Goal: Task Accomplishment & Management: Complete application form

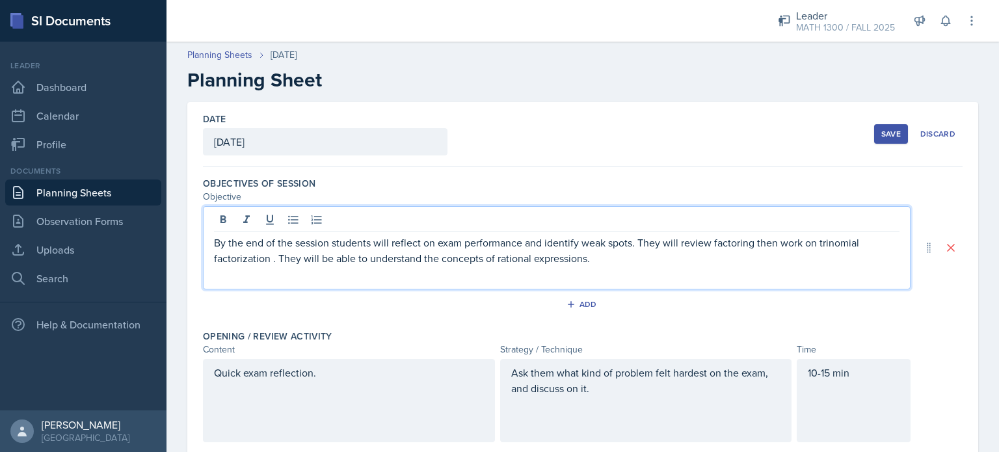
click at [272, 237] on p "By the end of the session students will reflect on exam performance and identif…" at bounding box center [556, 250] width 685 height 31
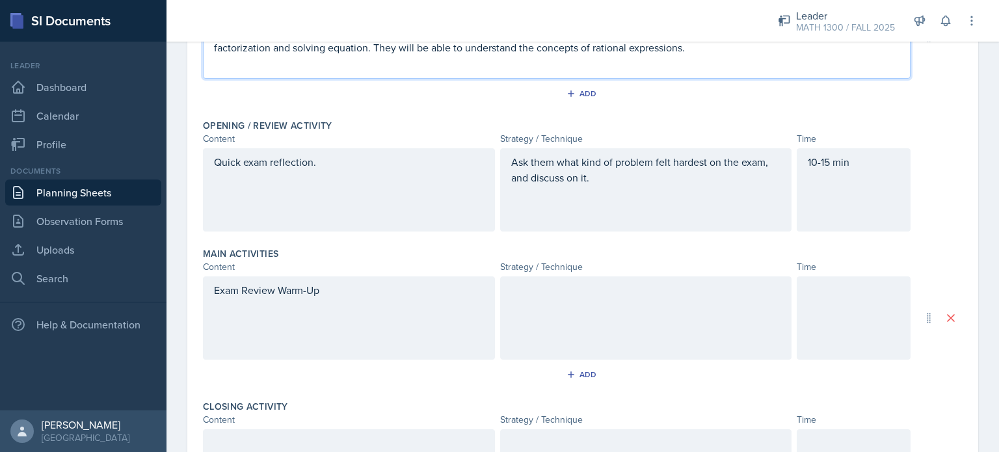
scroll to position [233, 0]
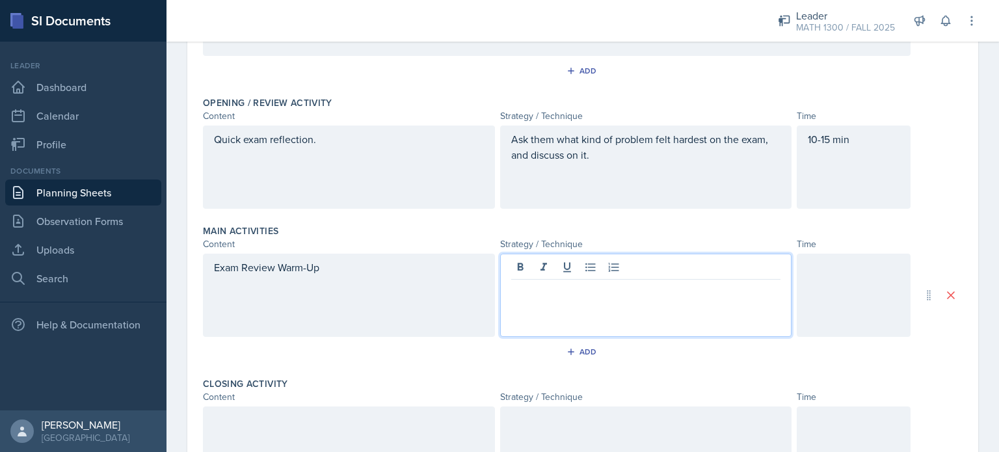
click at [524, 296] on p at bounding box center [646, 290] width 270 height 16
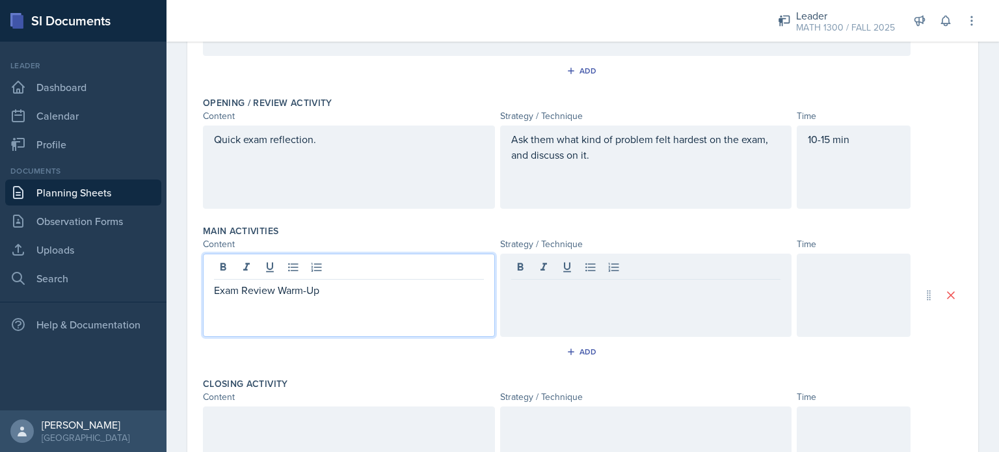
click at [369, 266] on div "Exam Review Warm-Up" at bounding box center [349, 295] width 292 height 83
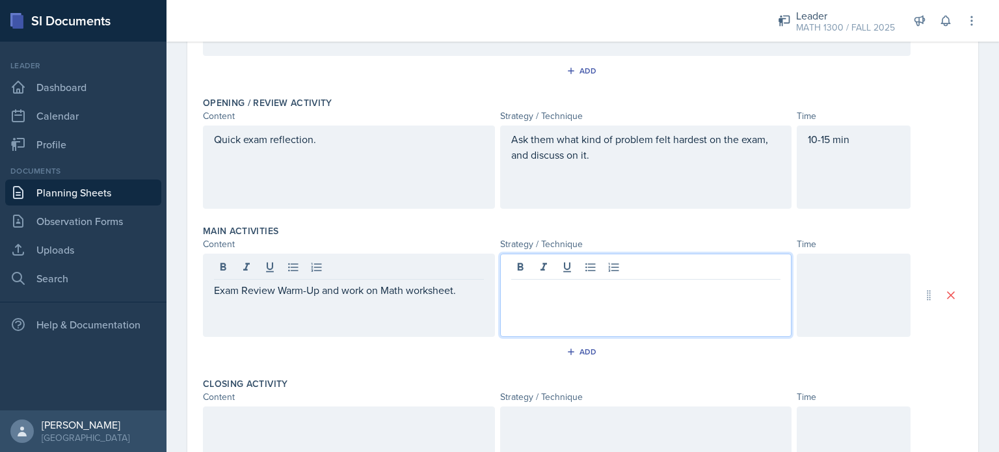
click at [546, 261] on div at bounding box center [646, 295] width 292 height 83
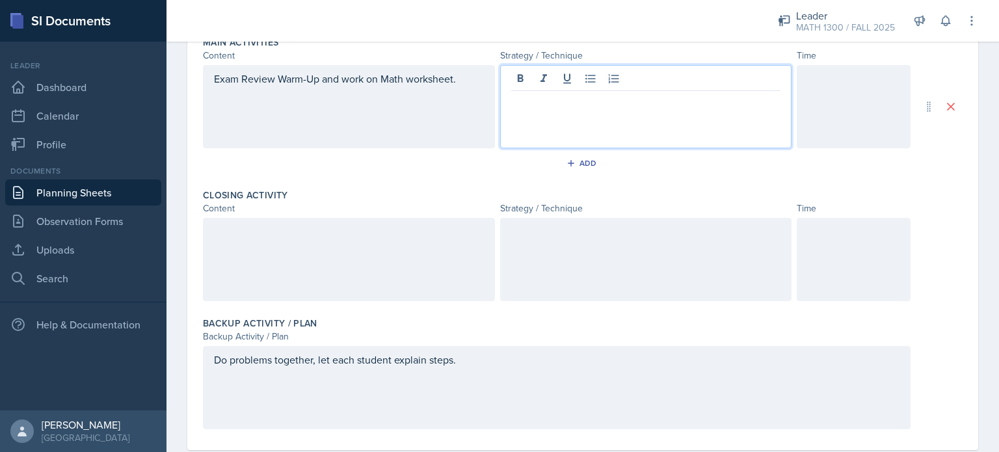
scroll to position [426, 0]
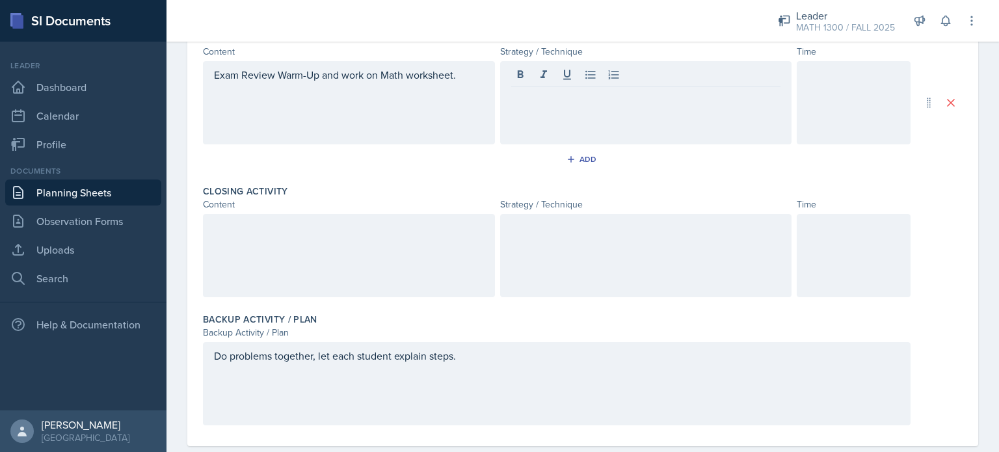
click at [572, 235] on div at bounding box center [646, 255] width 292 height 83
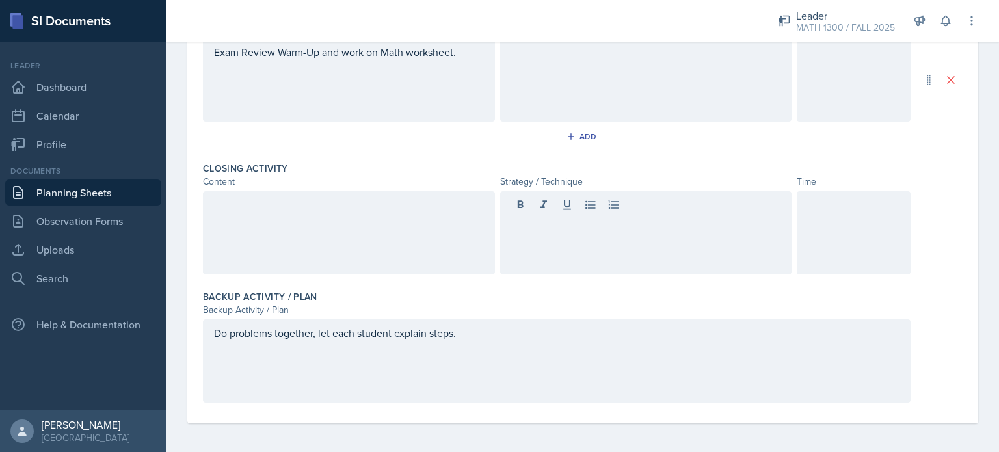
click at [538, 105] on div at bounding box center [646, 79] width 292 height 83
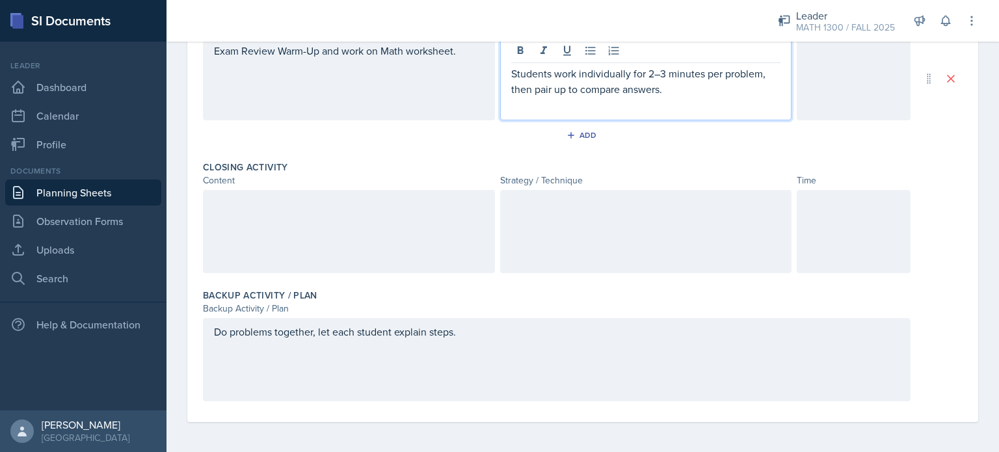
click at [681, 84] on p "Students work individually for 2–3 minutes per problem, then pair up to compare…" at bounding box center [646, 81] width 270 height 31
click at [661, 85] on p "Students work individually for 2–3 minutes per problem, then pair up to compare…" at bounding box center [646, 81] width 270 height 31
click at [744, 91] on p "Students work individually for 2–3 minutes per problem, then pair up to compare…" at bounding box center [646, 81] width 270 height 31
click at [601, 110] on p "Students work individually for 2–3 minutes per problem, then pair up to compare…" at bounding box center [646, 89] width 270 height 47
click at [844, 89] on div at bounding box center [854, 78] width 114 height 83
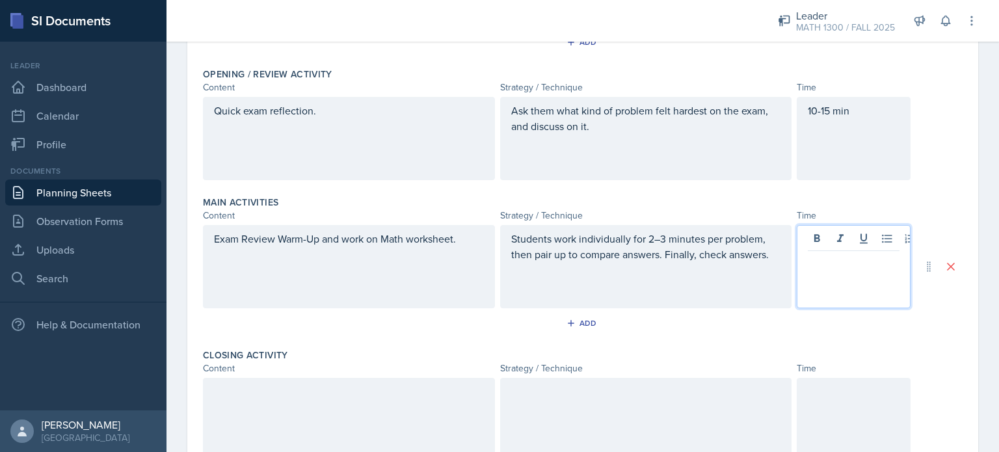
scroll to position [284, 0]
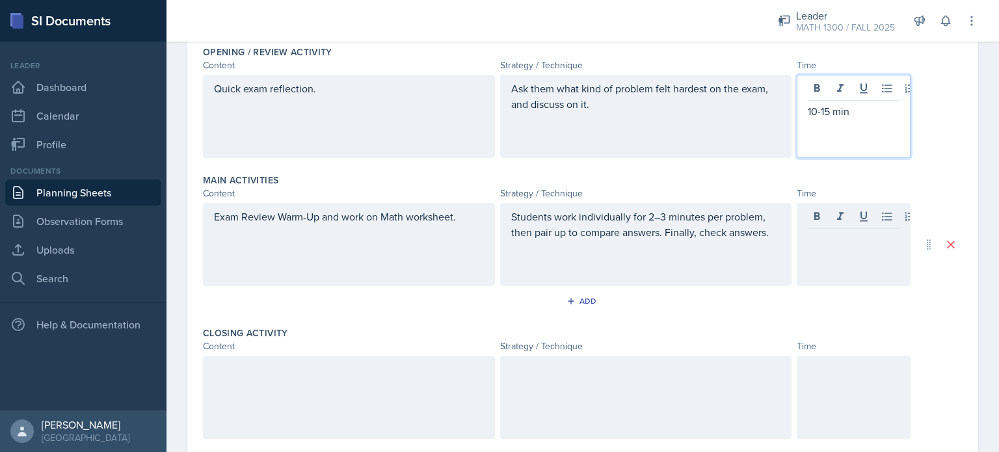
click at [827, 112] on p "10-15 min" at bounding box center [854, 111] width 92 height 16
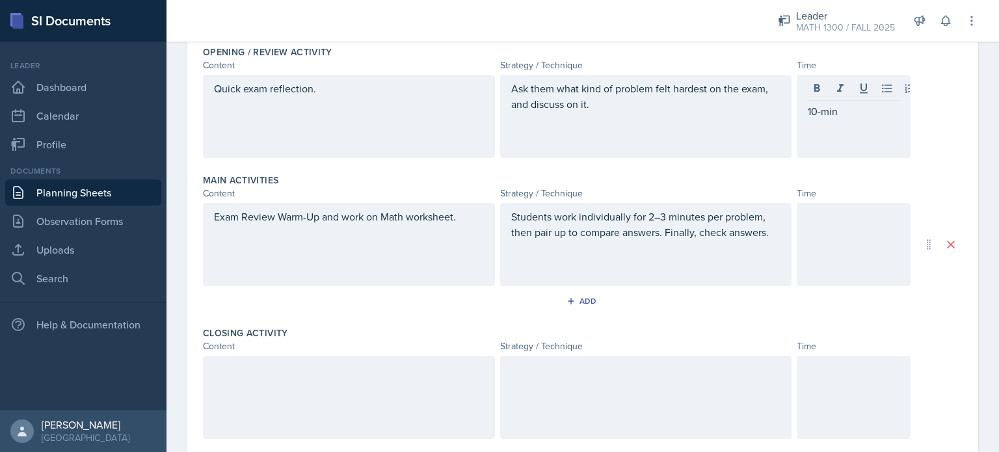
click at [797, 223] on div at bounding box center [854, 244] width 114 height 83
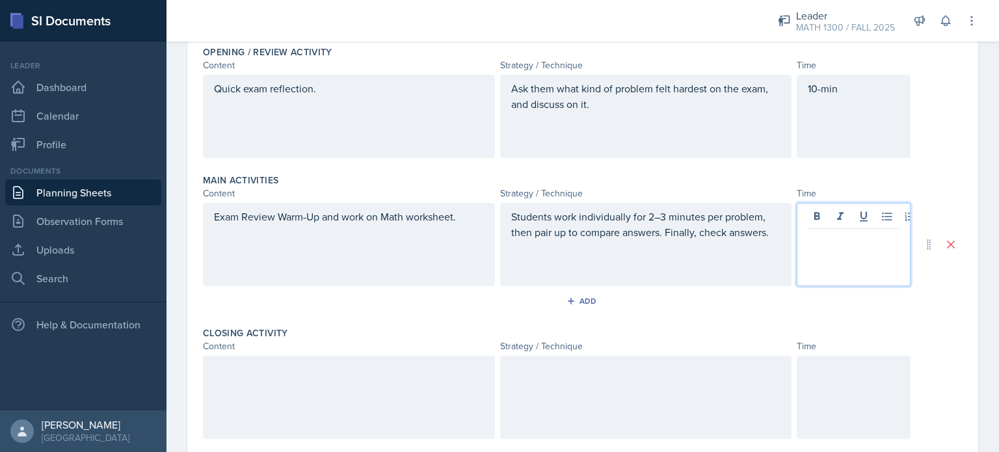
scroll to position [307, 0]
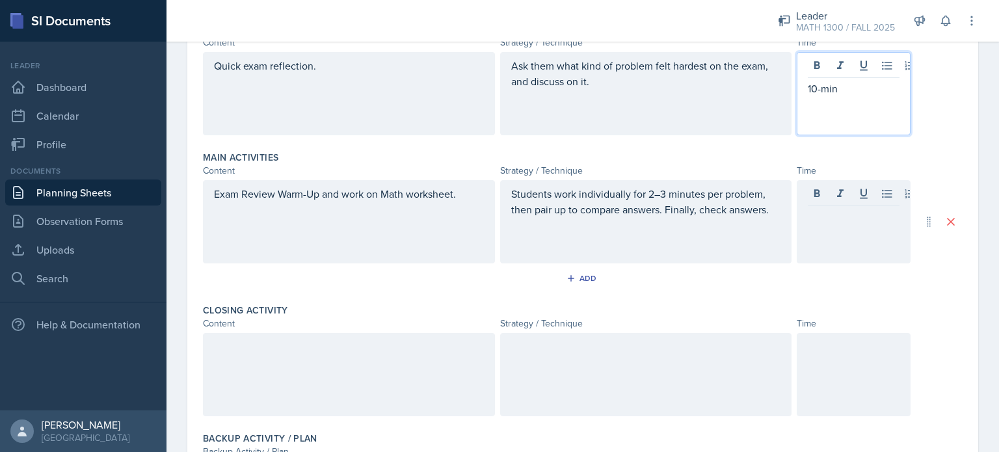
click at [814, 62] on div "10-min" at bounding box center [854, 93] width 114 height 83
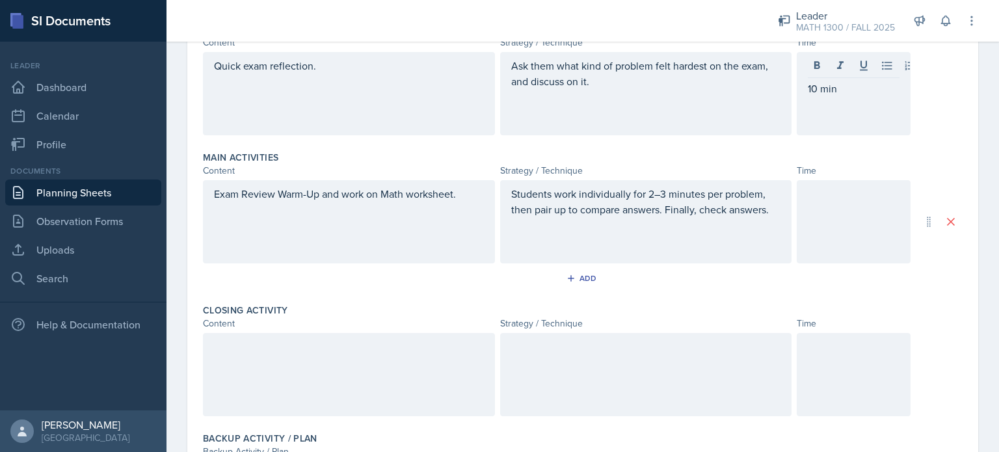
click at [810, 210] on div at bounding box center [854, 221] width 114 height 83
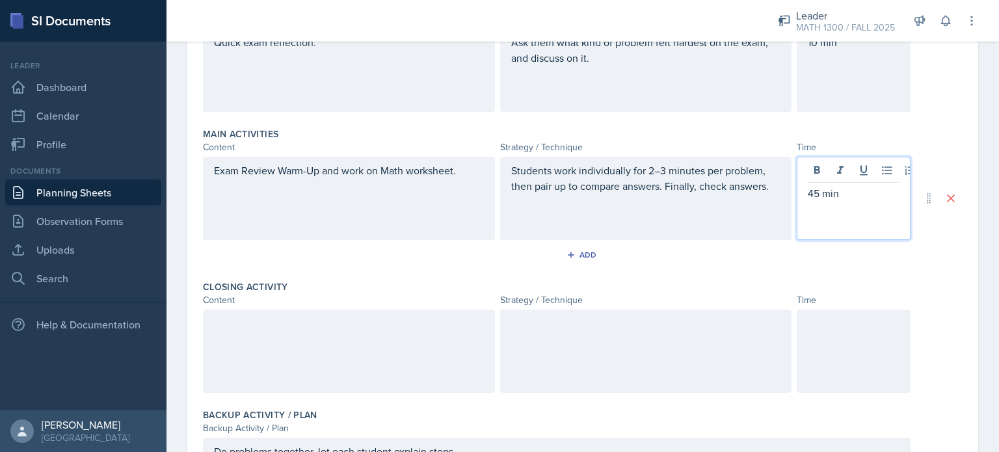
click at [878, 337] on div at bounding box center [854, 351] width 114 height 83
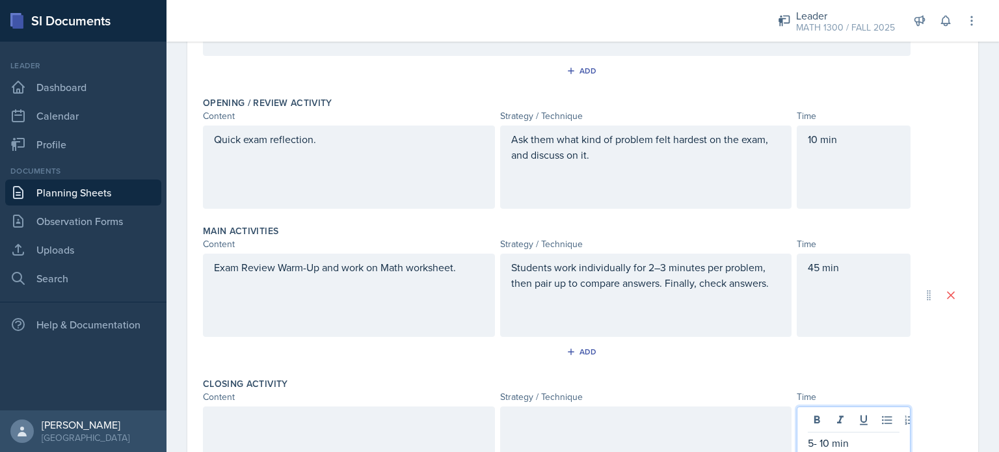
scroll to position [450, 0]
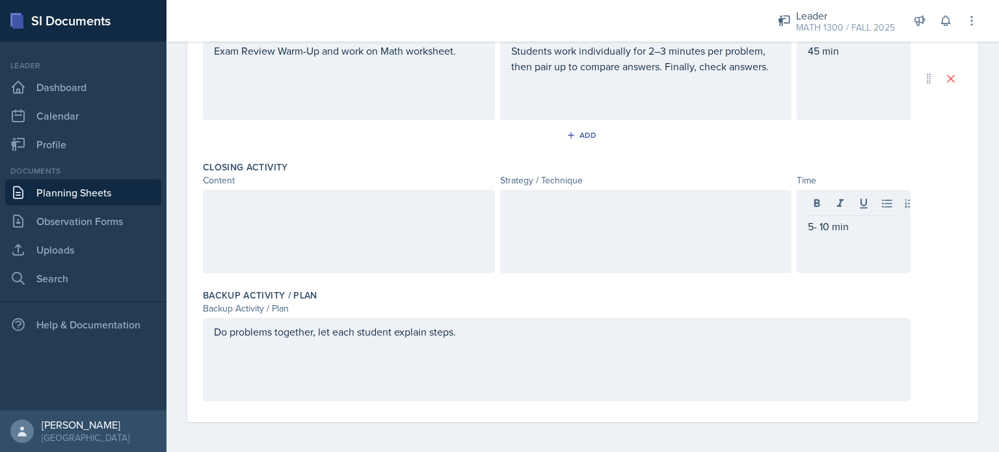
click at [354, 278] on div "Closing Activity Content Strategy / Technique Time 5- 10 min" at bounding box center [582, 219] width 759 height 128
click at [299, 211] on div at bounding box center [349, 231] width 292 height 83
click at [637, 213] on div at bounding box center [646, 231] width 292 height 83
click at [592, 246] on div at bounding box center [646, 231] width 292 height 83
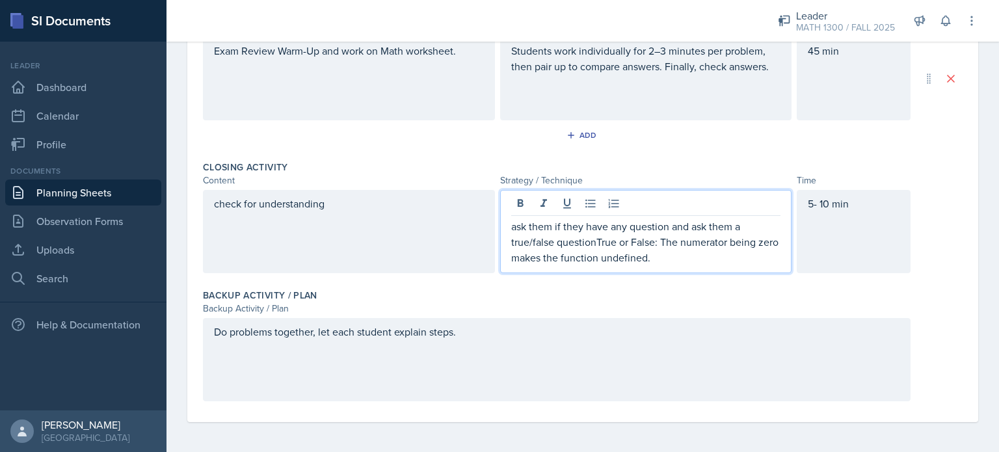
click at [654, 241] on p "ask them if they have any question and ask them a true/false questionTrue or Fa…" at bounding box center [646, 241] width 270 height 47
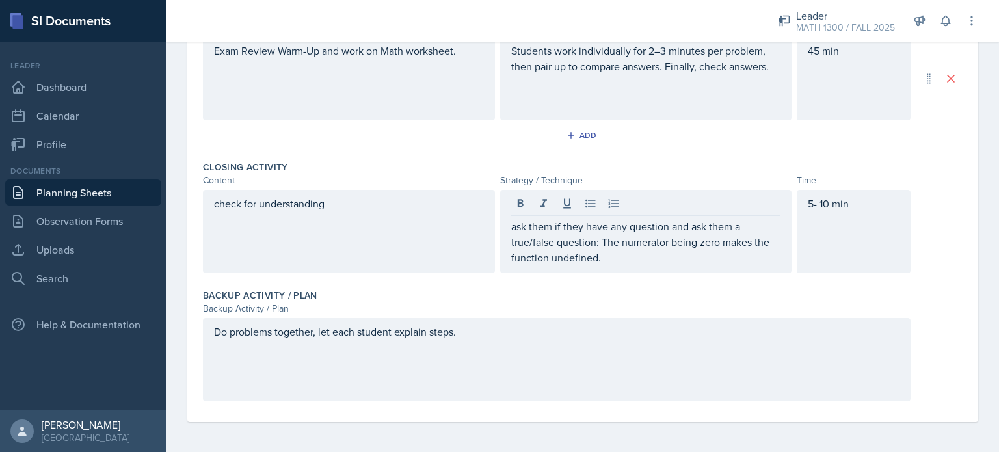
click at [836, 222] on div "5- 10 min" at bounding box center [854, 231] width 114 height 83
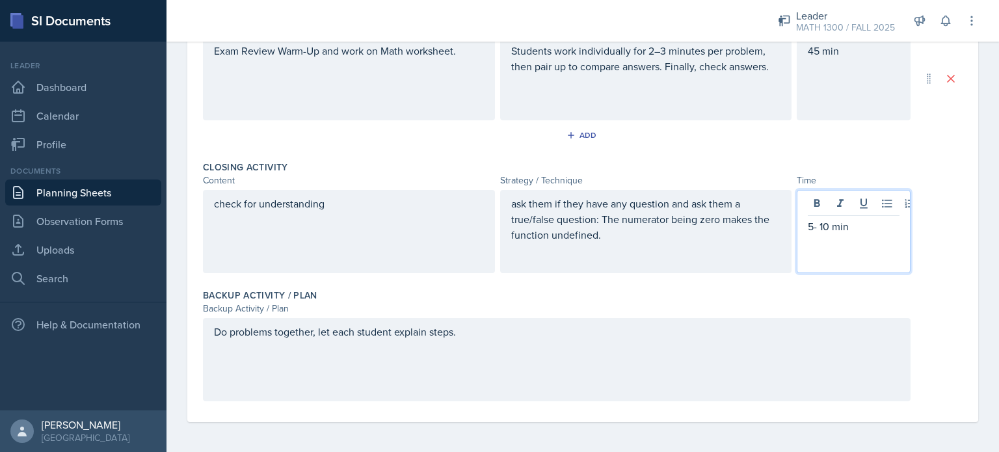
click at [728, 204] on div "ask them if they have any question and ask them a true/false question: The nume…" at bounding box center [646, 231] width 292 height 83
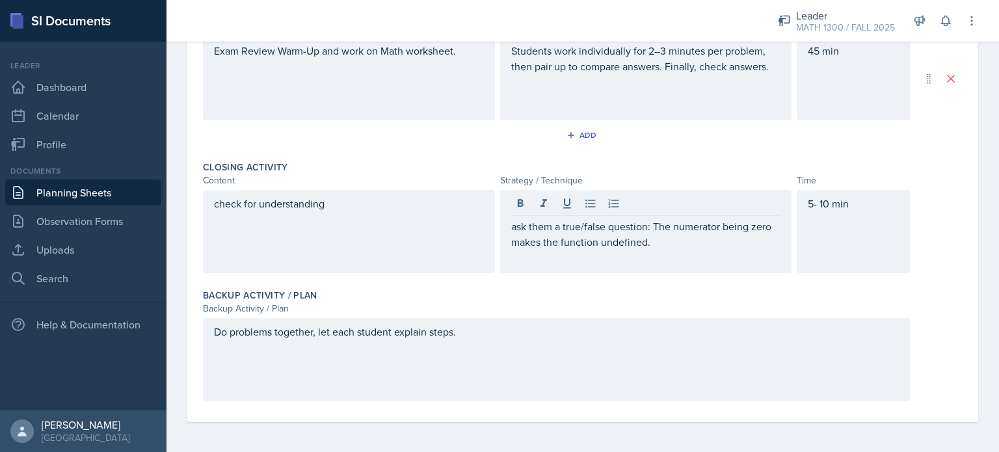
click at [670, 252] on div "ask them a true/false question: The numerator being zero makes the function und…" at bounding box center [646, 231] width 292 height 83
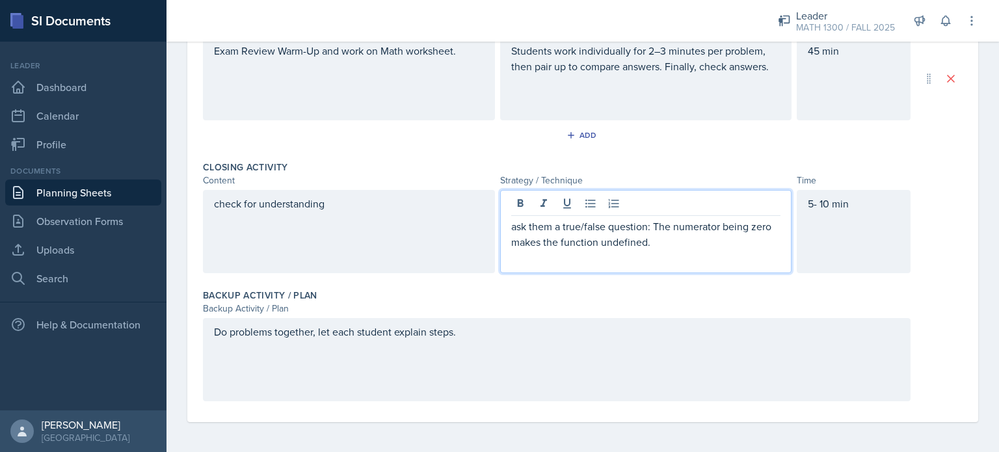
click at [663, 244] on p "ask them a true/false question: The numerator being zero makes the function und…" at bounding box center [646, 233] width 270 height 31
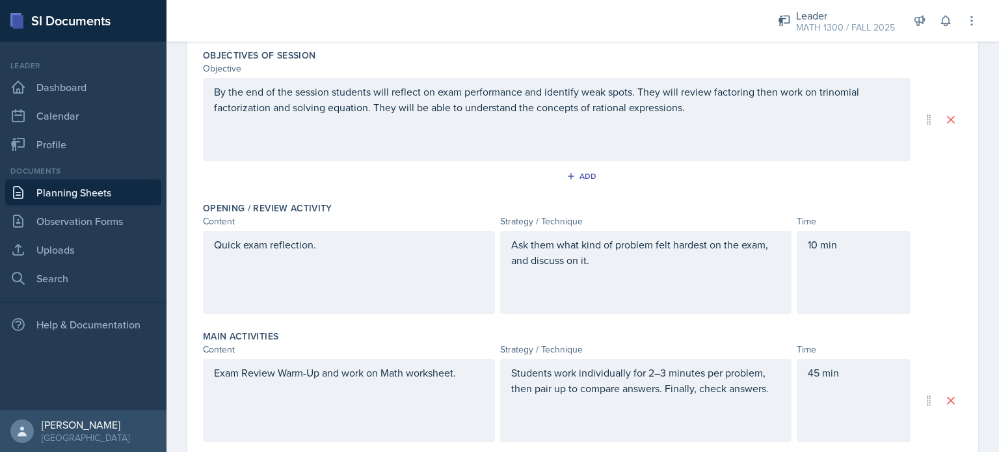
scroll to position [0, 0]
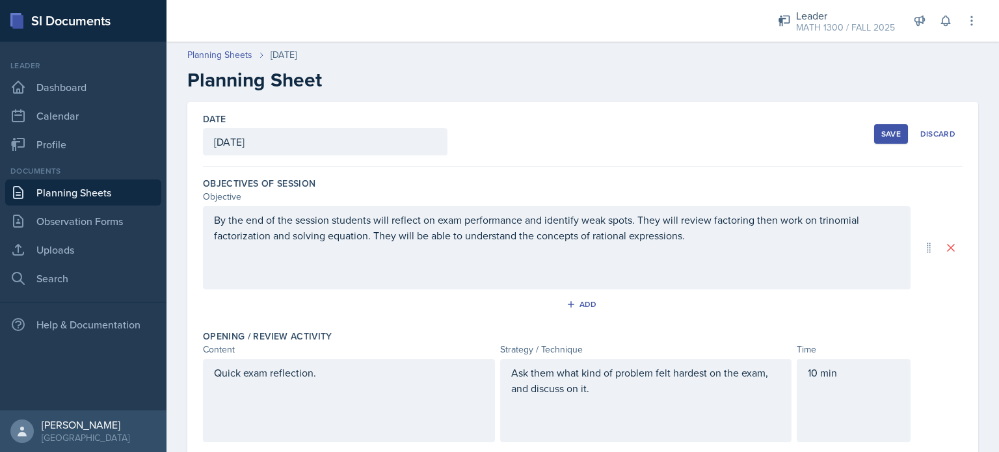
click at [887, 135] on div "Save" at bounding box center [891, 134] width 20 height 10
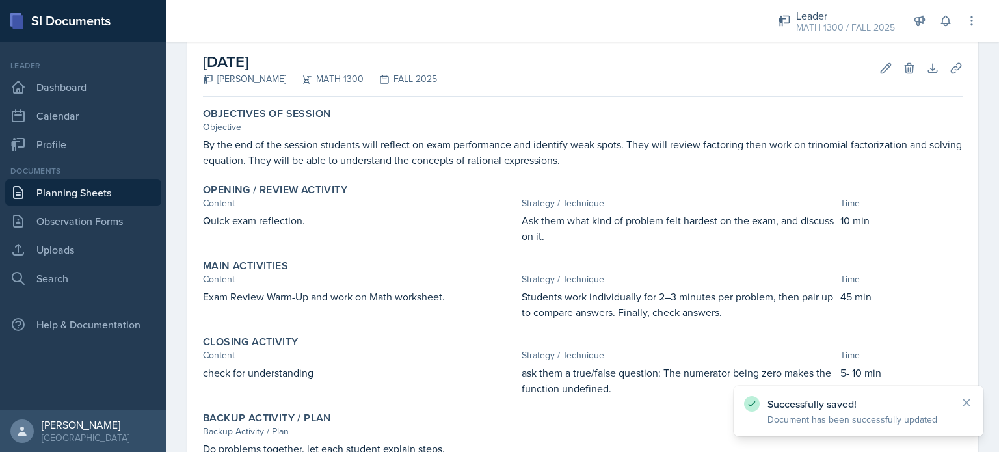
scroll to position [68, 0]
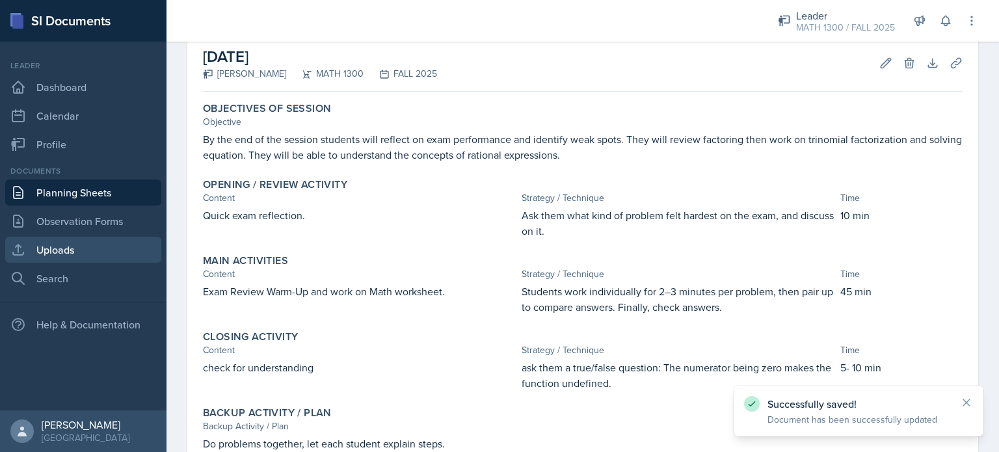
click at [64, 240] on link "Uploads" at bounding box center [83, 250] width 156 height 26
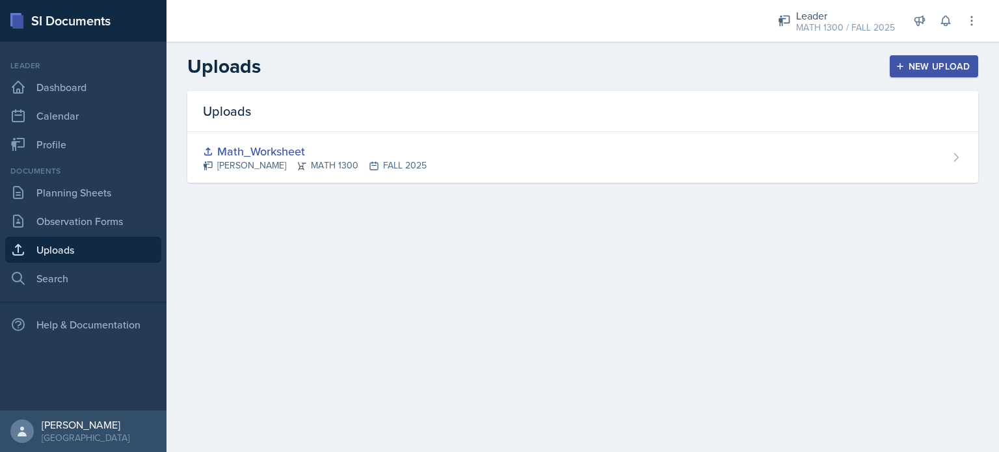
click at [68, 249] on link "Uploads" at bounding box center [83, 250] width 156 height 26
click at [923, 72] on div "New Upload" at bounding box center [934, 66] width 72 height 10
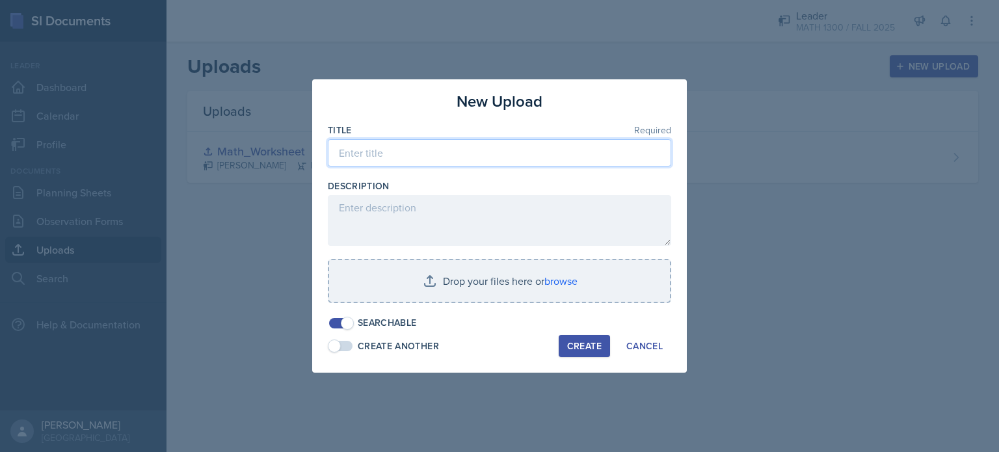
click at [434, 155] on input at bounding box center [499, 152] width 343 height 27
type input "Worksheet2"
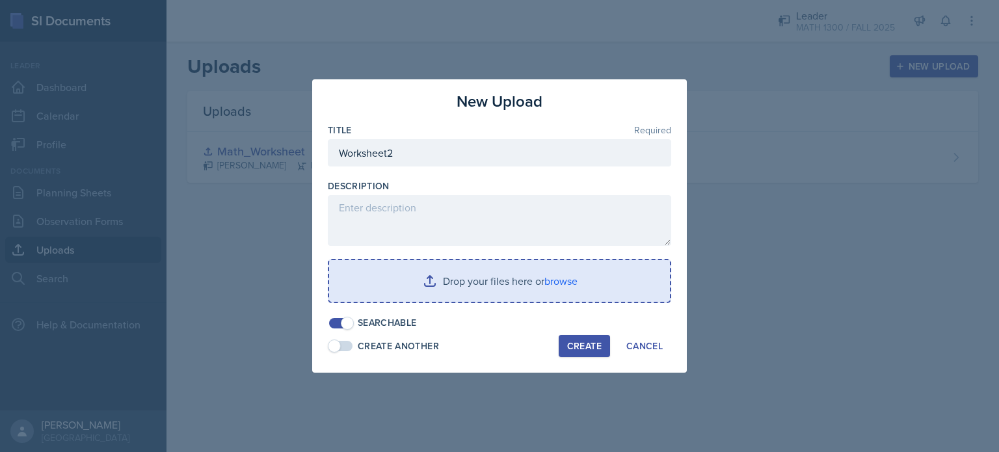
click at [460, 280] on input "file" at bounding box center [499, 281] width 341 height 42
click at [533, 282] on input "file" at bounding box center [499, 281] width 341 height 42
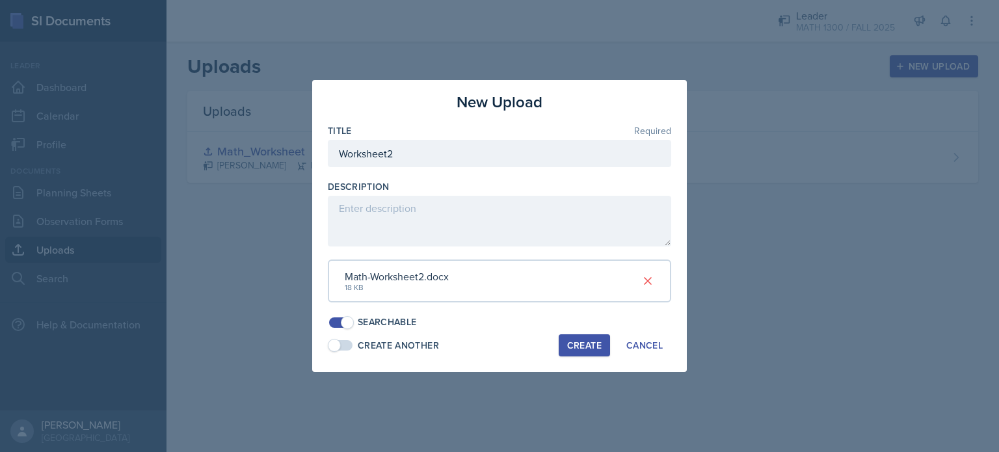
click at [588, 340] on div "Create" at bounding box center [584, 345] width 34 height 10
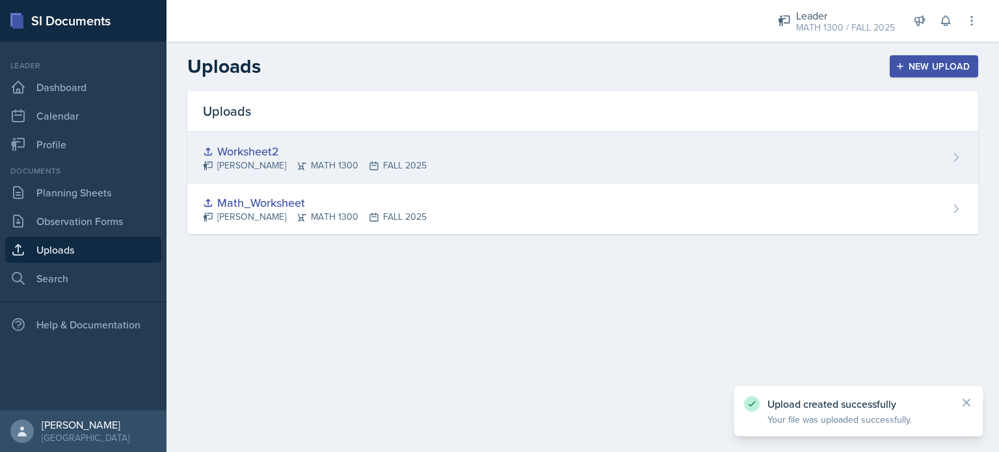
click at [245, 148] on div "Worksheet2" at bounding box center [315, 151] width 224 height 18
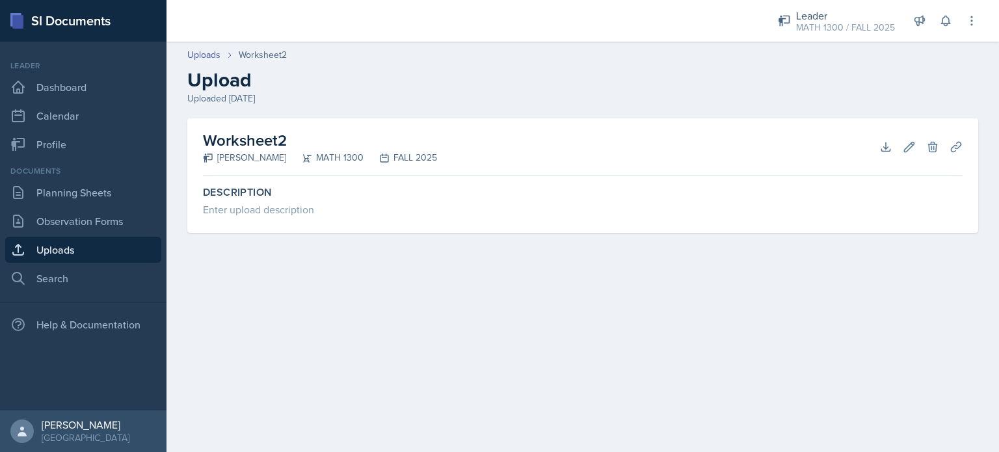
click at [252, 142] on h2 "Worksheet2" at bounding box center [320, 140] width 234 height 23
click at [882, 141] on icon at bounding box center [885, 146] width 13 height 13
click at [70, 196] on link "Planning Sheets" at bounding box center [83, 192] width 156 height 26
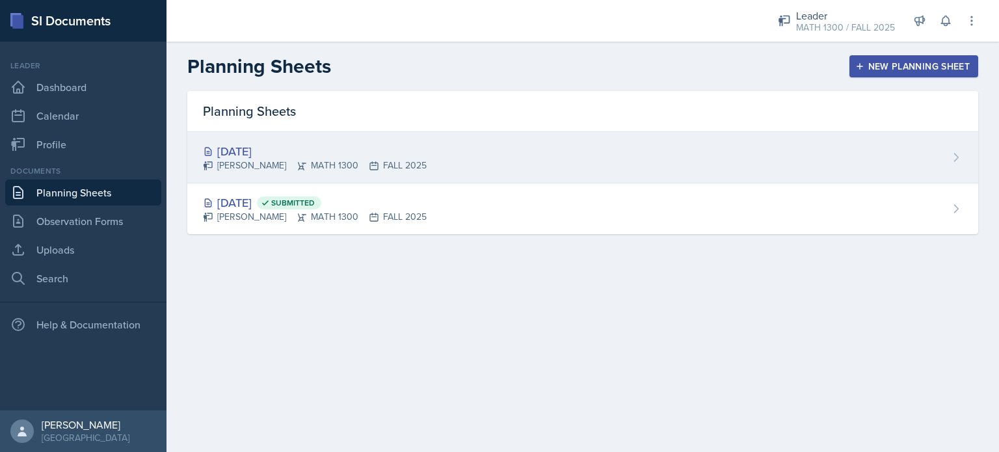
click at [363, 159] on div "[PERSON_NAME] MATH 1300 FALL 2025" at bounding box center [315, 166] width 224 height 14
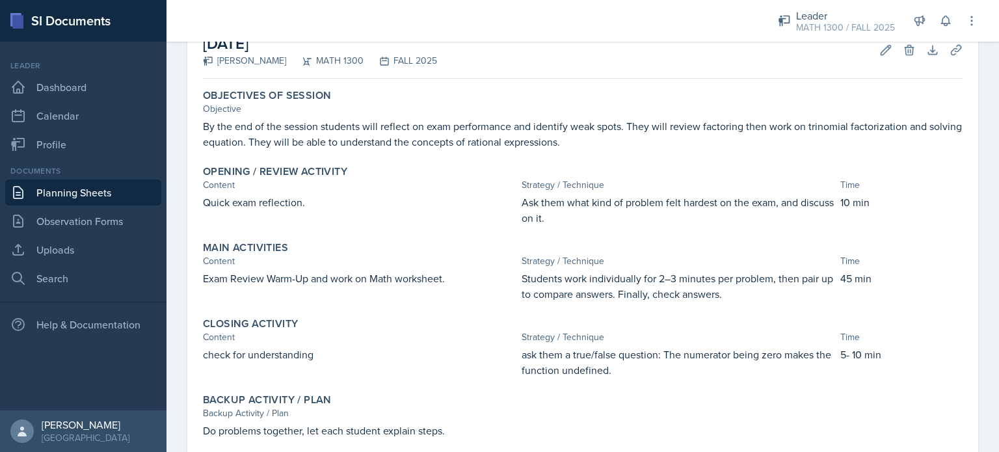
scroll to position [140, 0]
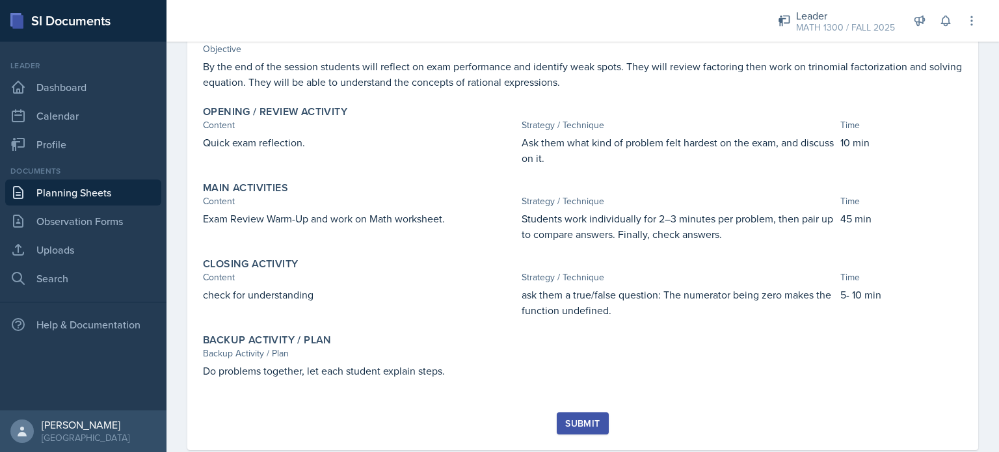
click at [583, 420] on div "Submit" at bounding box center [582, 423] width 34 height 10
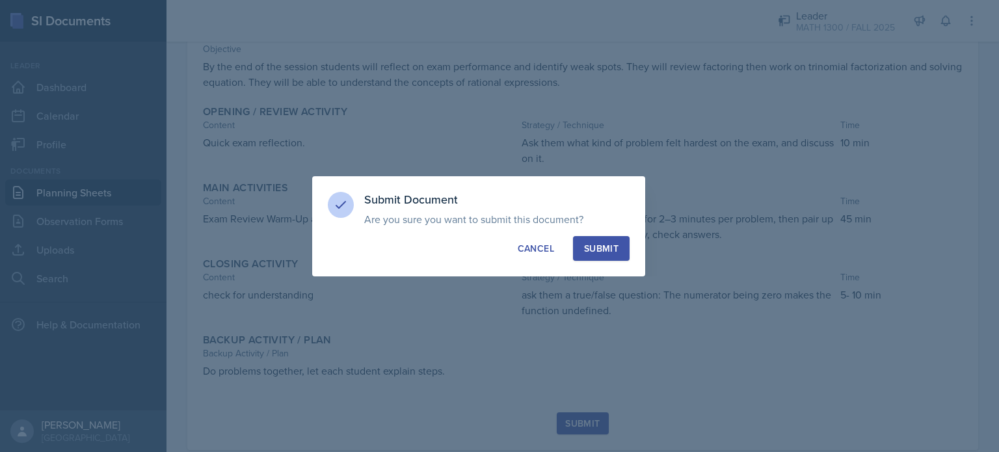
click at [607, 241] on button "Submit" at bounding box center [601, 248] width 57 height 25
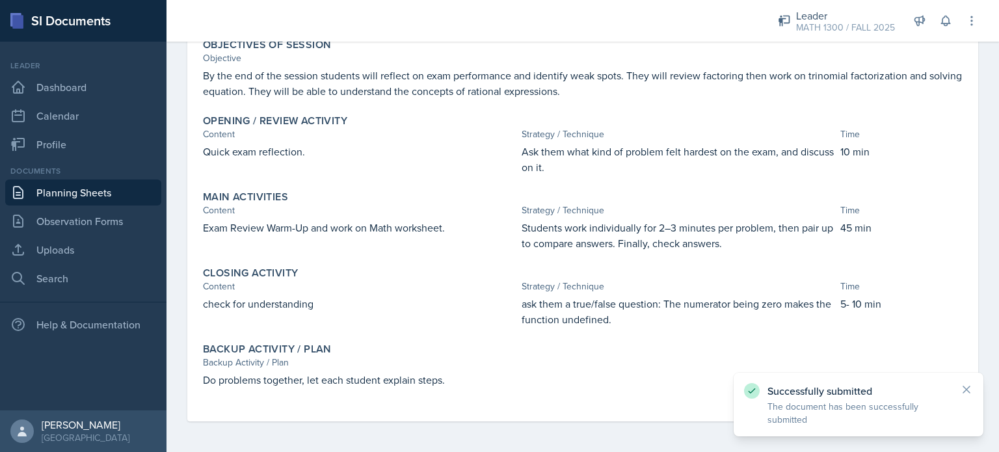
click at [71, 188] on link "Planning Sheets" at bounding box center [83, 192] width 156 height 26
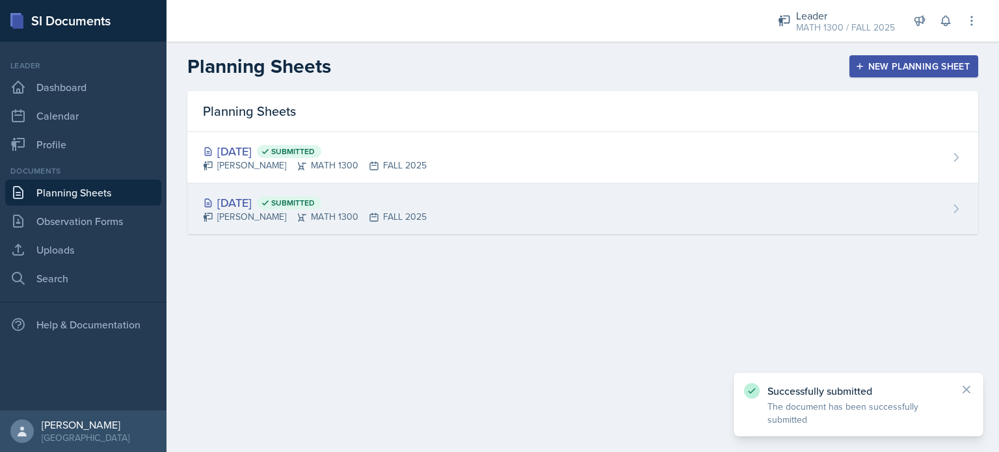
click at [280, 203] on div "[DATE] Submitted" at bounding box center [315, 203] width 224 height 18
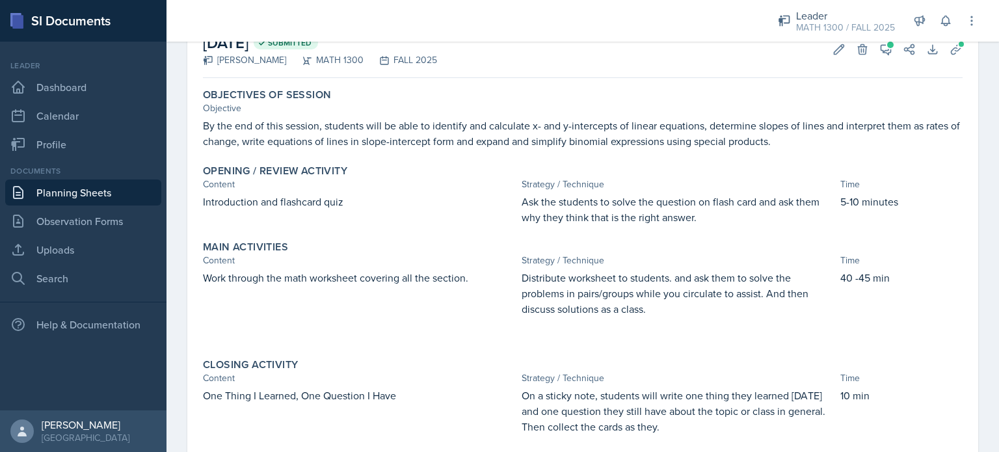
scroll to position [79, 0]
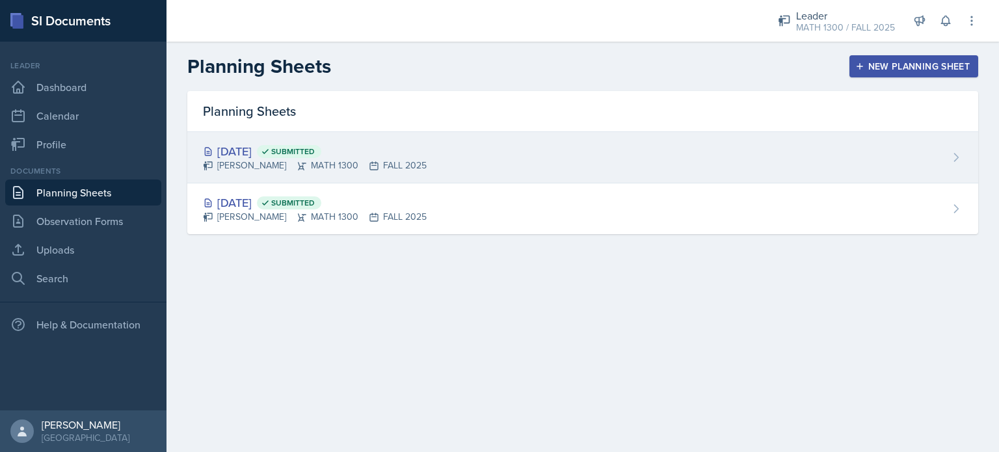
click at [243, 144] on div "[DATE] Submitted" at bounding box center [315, 151] width 224 height 18
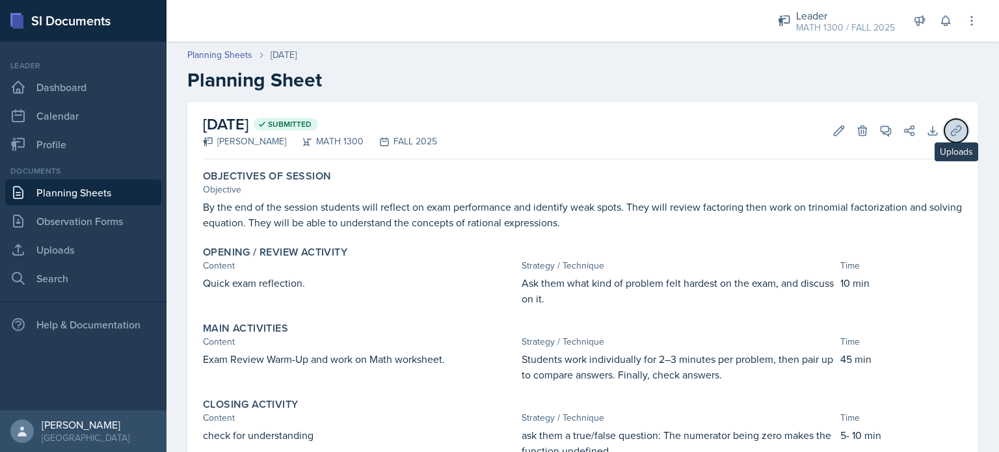
click at [944, 128] on button "Uploads" at bounding box center [955, 130] width 23 height 23
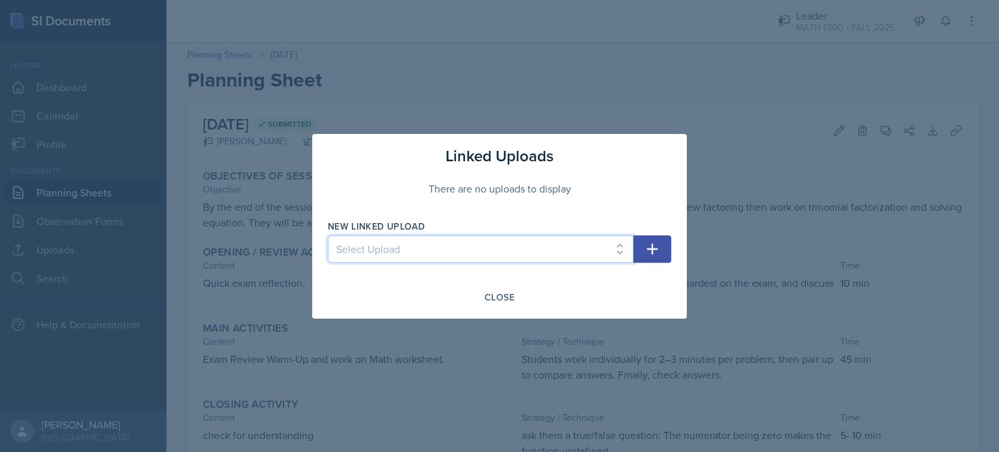
click at [510, 244] on select "Select Upload Math_Worksheet Worksheet2" at bounding box center [481, 248] width 306 height 27
select select "eb6c5c0f-cfc1-4cc4-b2a8-934a6cbe7416"
click at [328, 235] on select "Select Upload Math_Worksheet Worksheet2" at bounding box center [481, 248] width 306 height 27
click at [663, 246] on button "button" at bounding box center [652, 248] width 38 height 27
select select
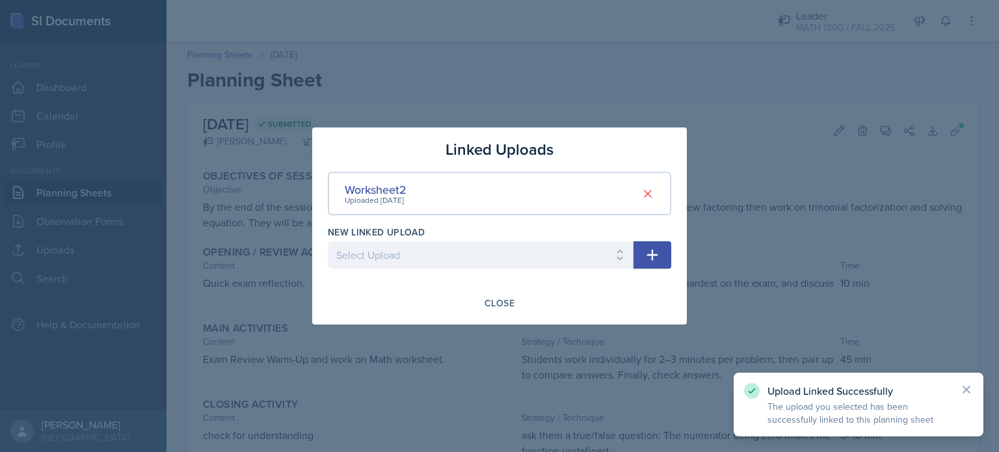
click at [722, 306] on div at bounding box center [499, 226] width 999 height 452
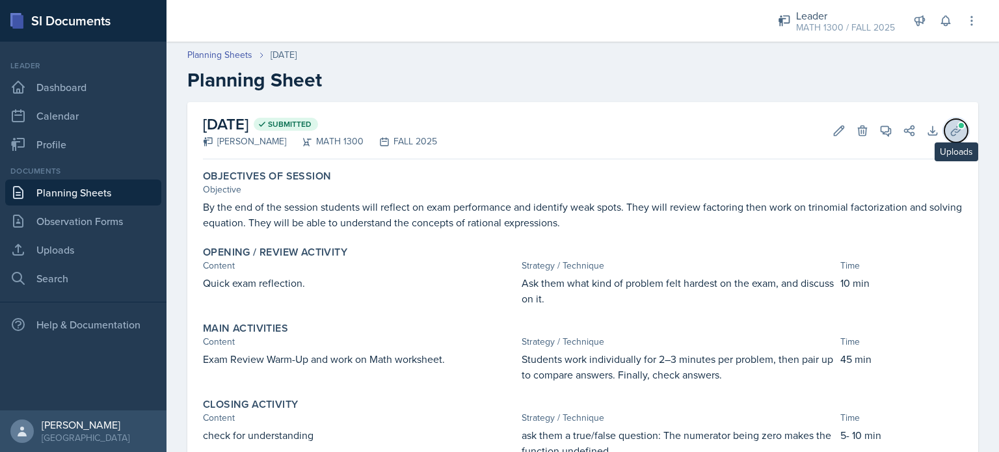
click at [949, 124] on icon at bounding box center [955, 130] width 13 height 13
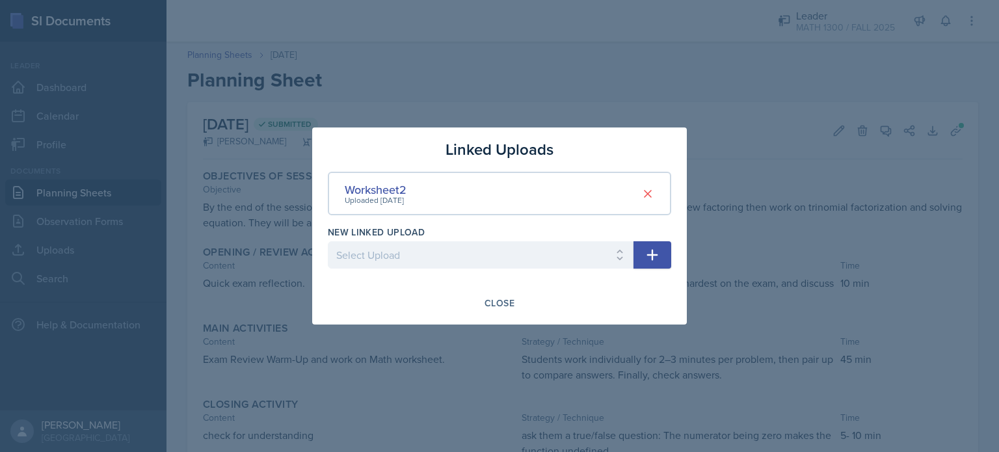
click at [726, 168] on div at bounding box center [499, 226] width 999 height 452
